Goal: Task Accomplishment & Management: Manage account settings

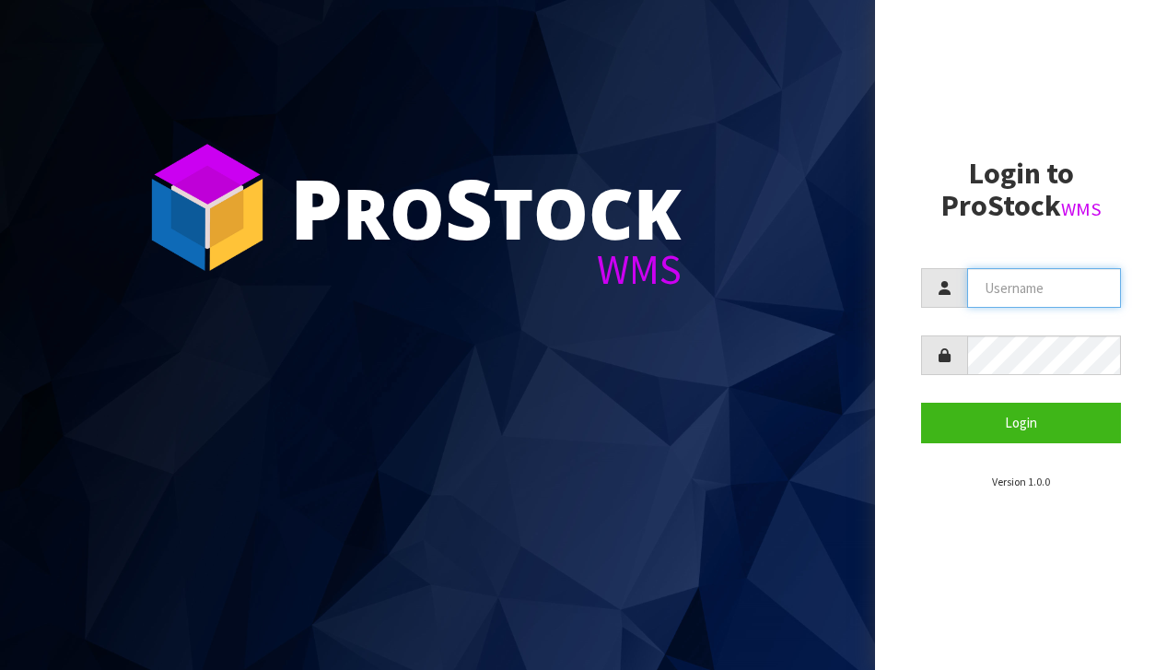
type input "[EMAIL_ADDRESS][DOMAIN_NAME]"
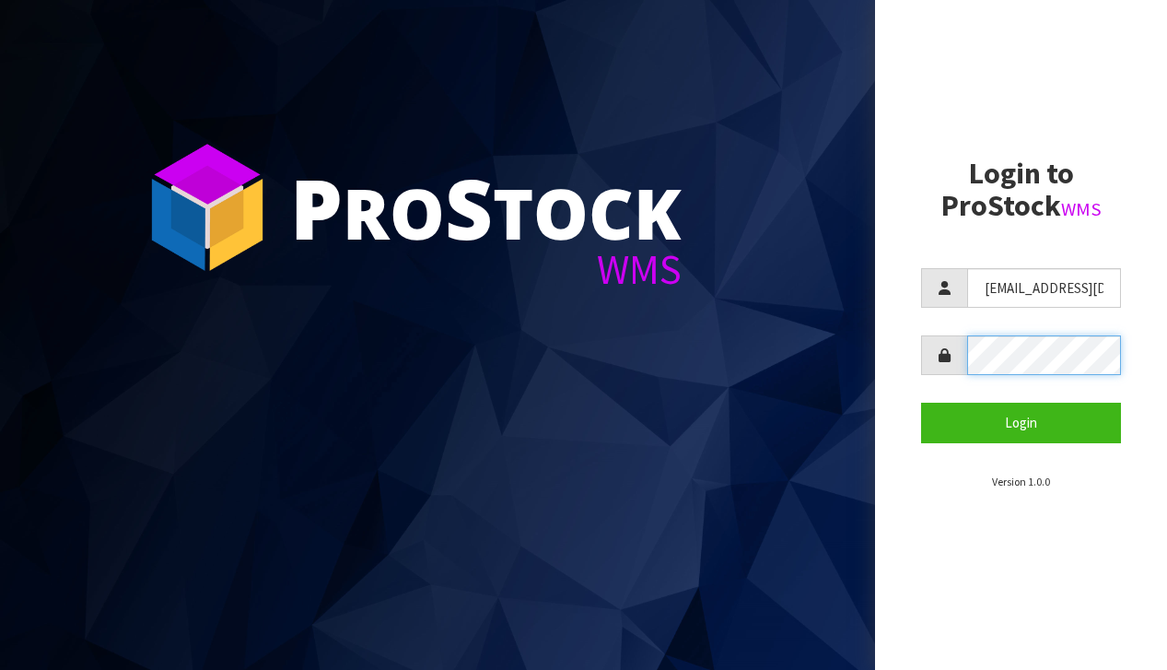
click at [1021, 422] on button "Login" at bounding box center [1021, 423] width 200 height 40
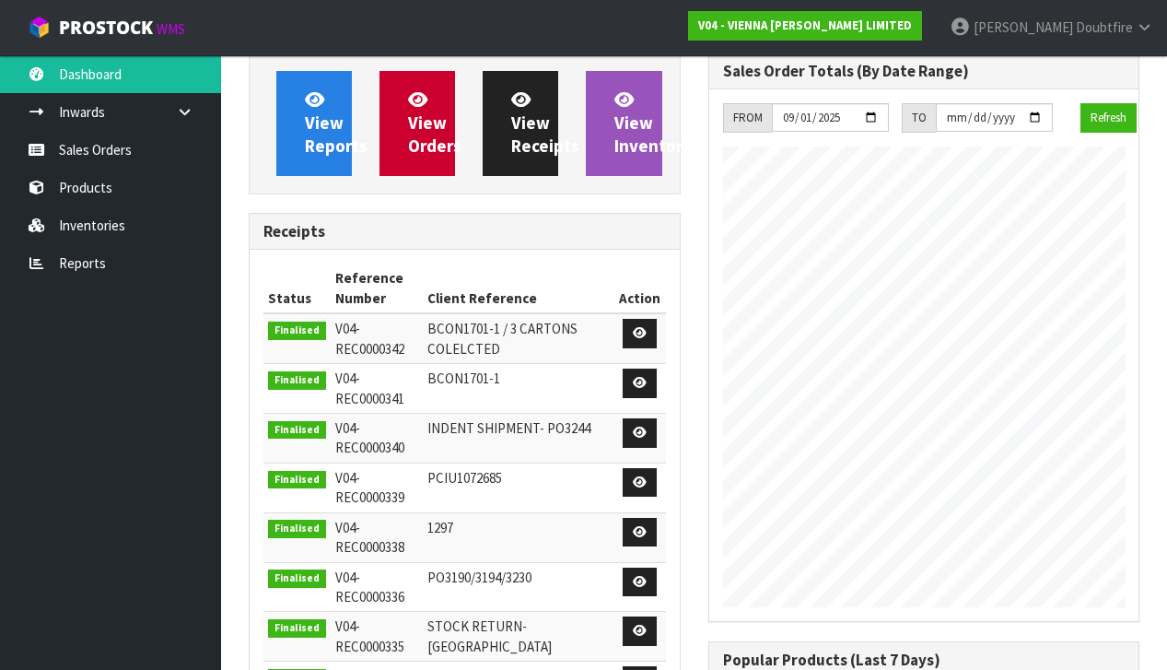
scroll to position [1248, 459]
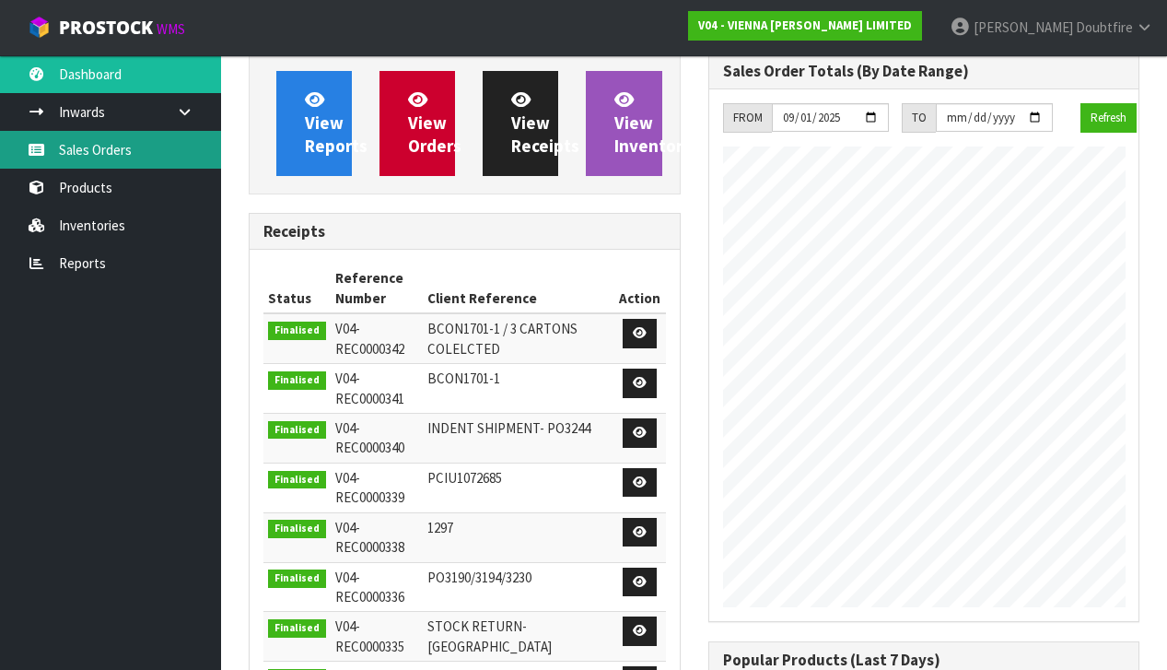
click at [88, 146] on link "Sales Orders" at bounding box center [110, 150] width 221 height 38
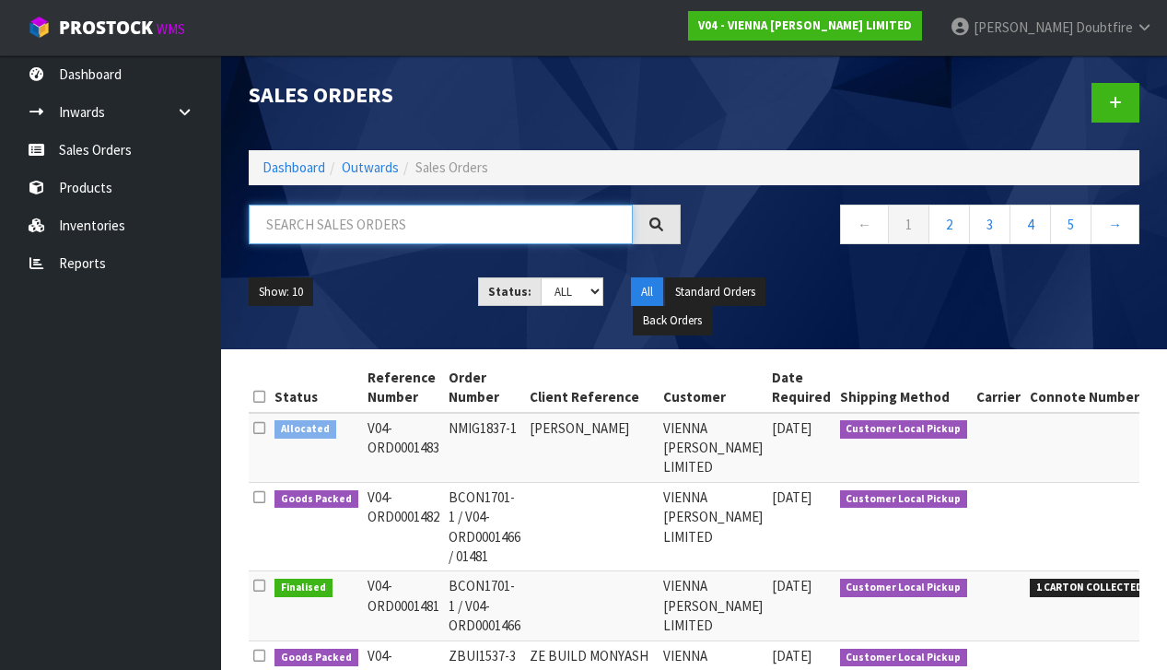
click at [312, 242] on input "text" at bounding box center [441, 224] width 384 height 40
type input "SEINA"
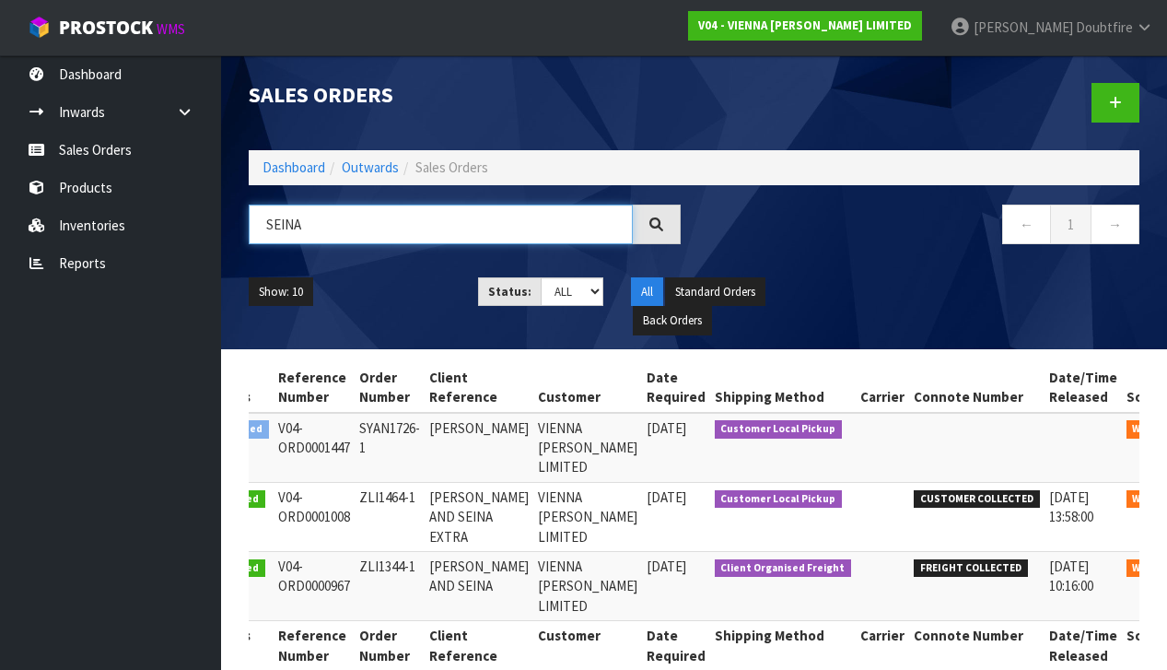
scroll to position [0, 66]
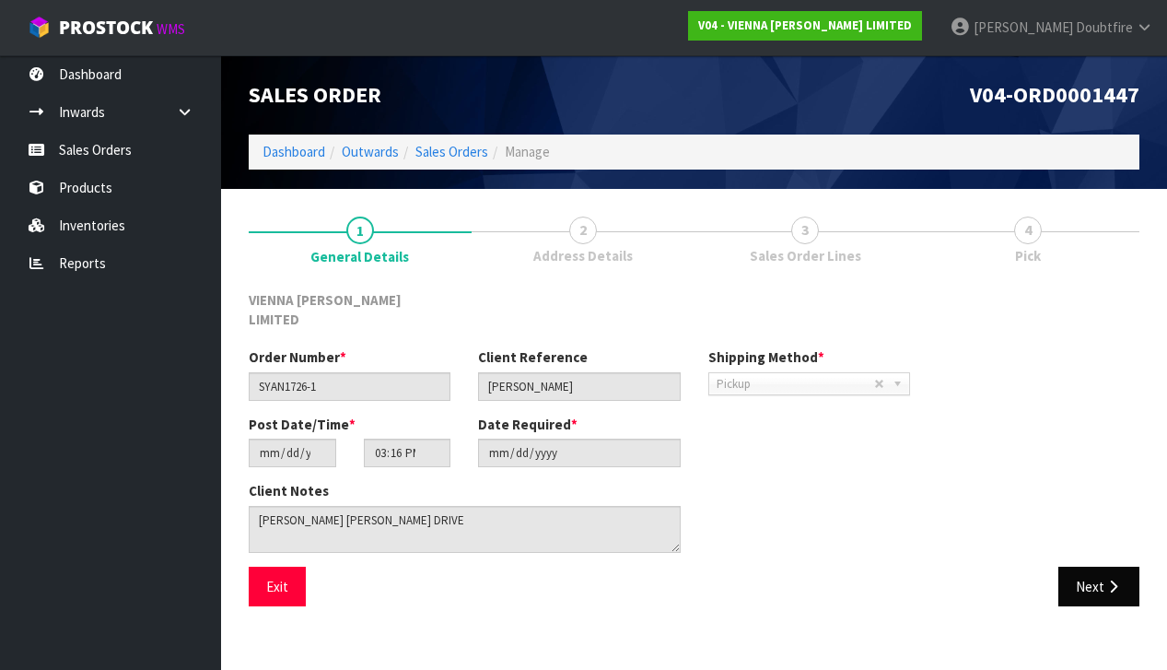
click at [1104, 567] on button "Next" at bounding box center [1098, 587] width 81 height 40
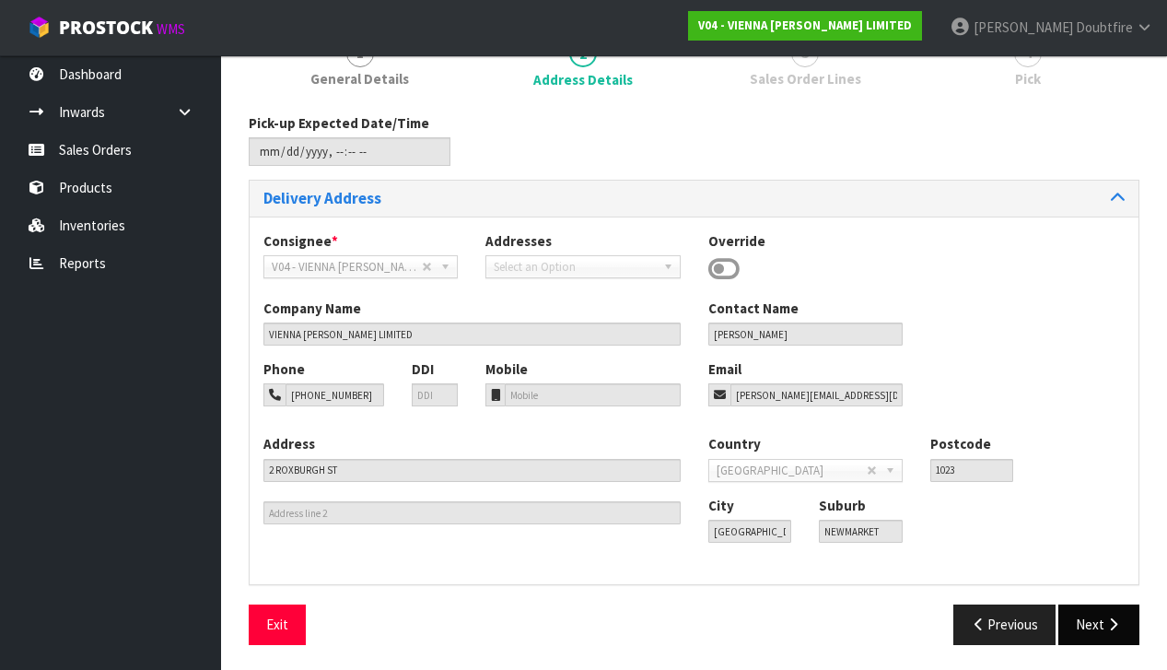
scroll to position [174, 0]
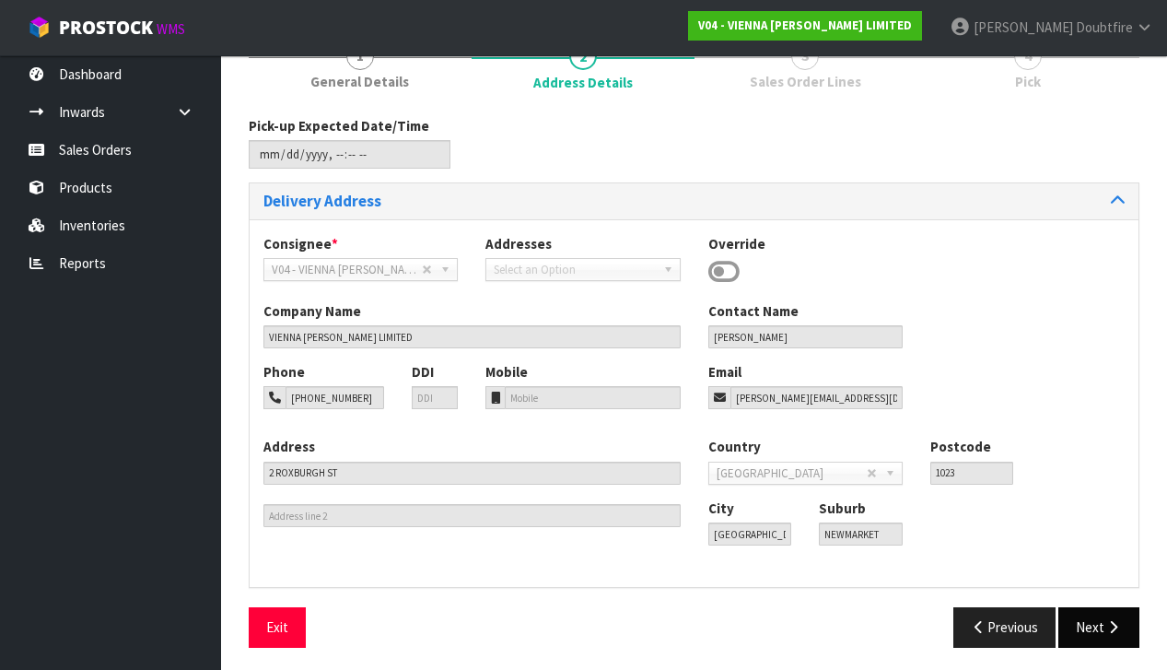
click at [1116, 620] on icon "button" at bounding box center [1113, 627] width 18 height 14
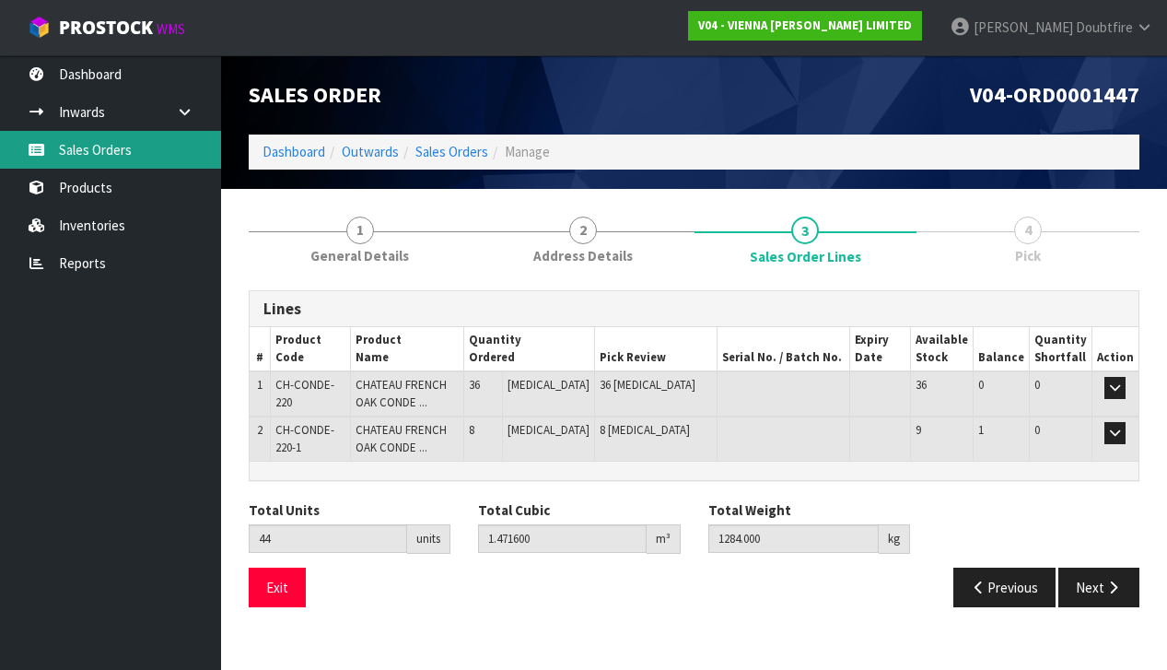
click at [120, 156] on link "Sales Orders" at bounding box center [110, 150] width 221 height 38
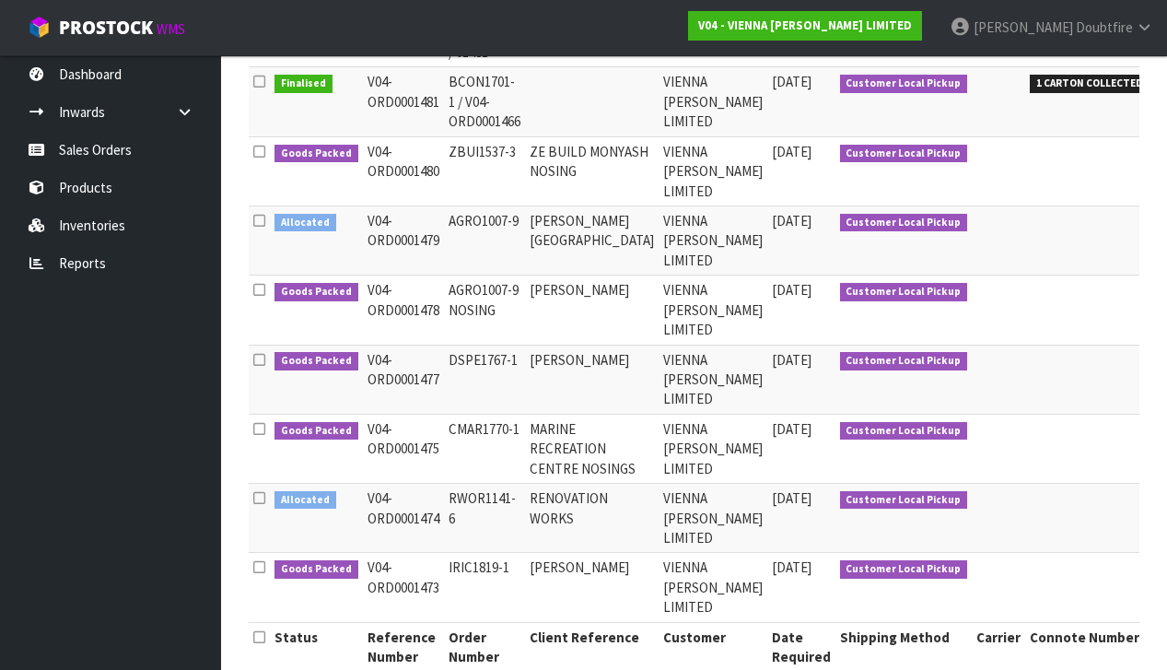
scroll to position [507, 0]
